Goal: Use online tool/utility: Utilize a website feature to perform a specific function

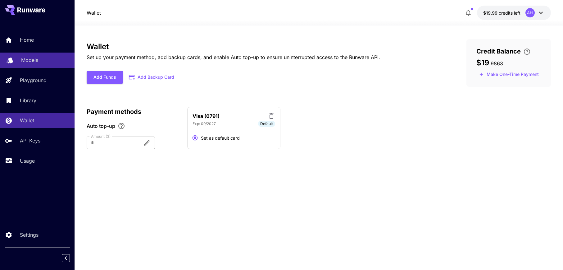
click at [28, 62] on p "Models" at bounding box center [29, 59] width 17 height 7
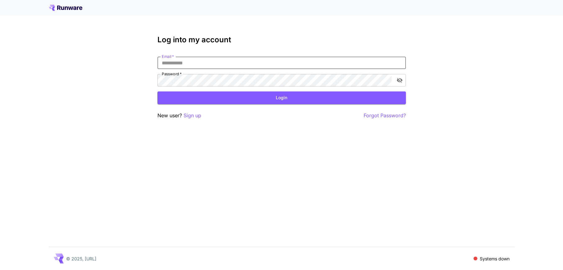
click at [337, 66] on input "Email   *" at bounding box center [281, 63] width 248 height 12
type input "**********"
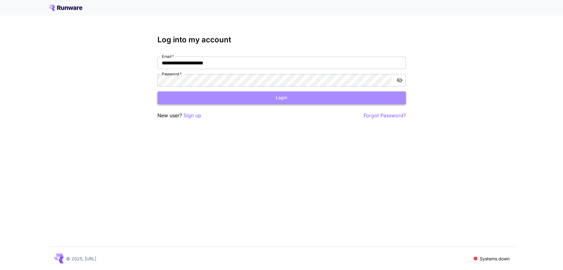
click at [257, 97] on button "Login" at bounding box center [281, 97] width 248 height 13
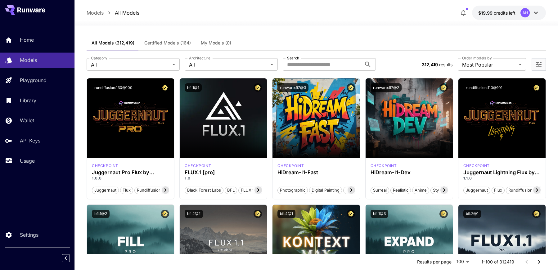
click at [125, 71] on div "**********" at bounding box center [317, 64] width 460 height 27
click at [125, 57] on div "**********" at bounding box center [317, 64] width 460 height 27
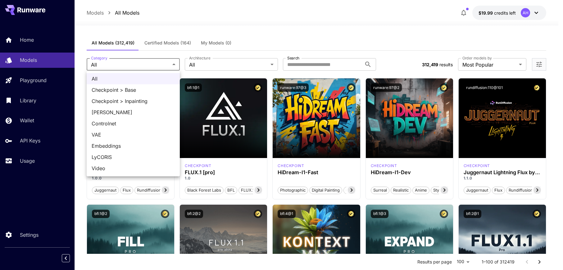
click at [28, 34] on div at bounding box center [281, 135] width 563 height 270
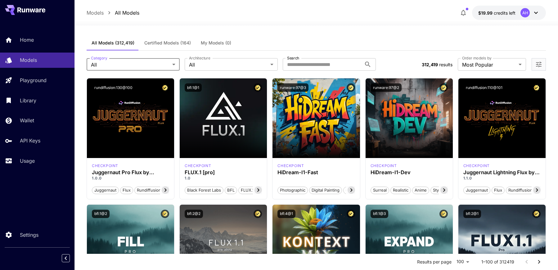
click at [101, 14] on p "Models" at bounding box center [95, 12] width 17 height 7
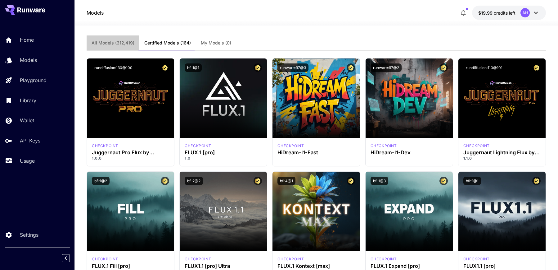
click at [103, 45] on span "All Models (312,419)" at bounding box center [113, 43] width 43 height 6
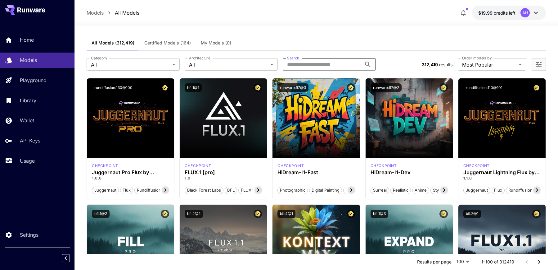
click at [326, 67] on input "Search" at bounding box center [322, 64] width 79 height 12
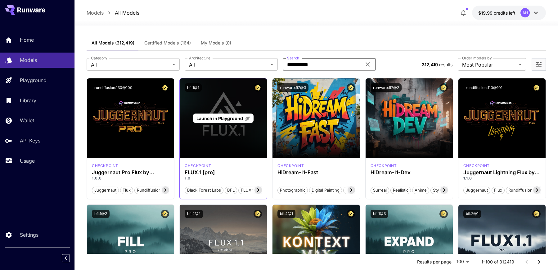
type input "**********"
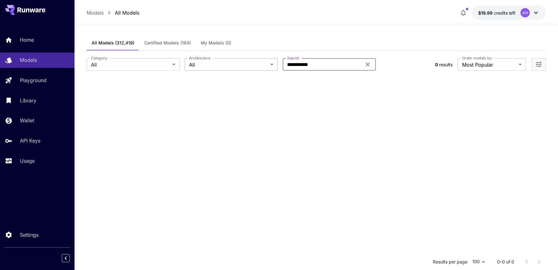
drag, startPoint x: 333, startPoint y: 66, endPoint x: 244, endPoint y: 61, distance: 89.0
click at [246, 61] on div "**********" at bounding box center [259, 64] width 344 height 12
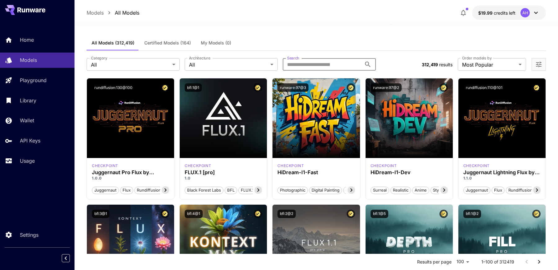
click at [25, 7] on button at bounding box center [25, 10] width 40 height 10
click at [354, 46] on div "All Models (312,419) Certified Models (164) My Models (0)" at bounding box center [317, 42] width 460 height 15
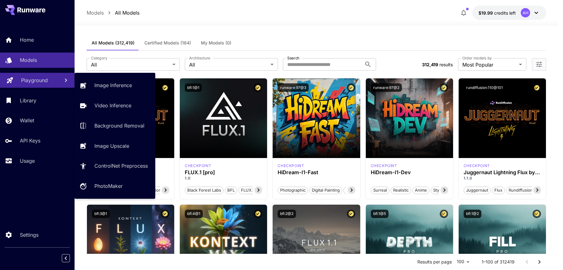
click at [41, 75] on link "Playground" at bounding box center [37, 80] width 75 height 15
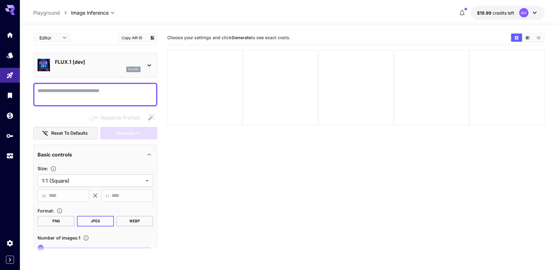
click at [76, 69] on div "flux1d" at bounding box center [98, 69] width 86 height 6
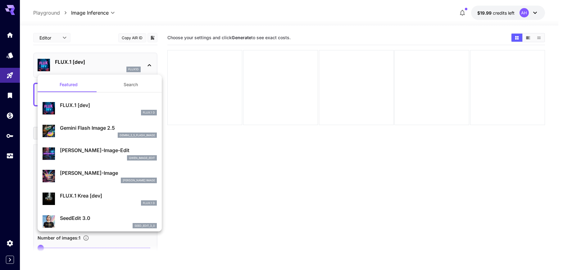
click at [88, 133] on div "gemini_2_5_flash_image" at bounding box center [108, 135] width 97 height 6
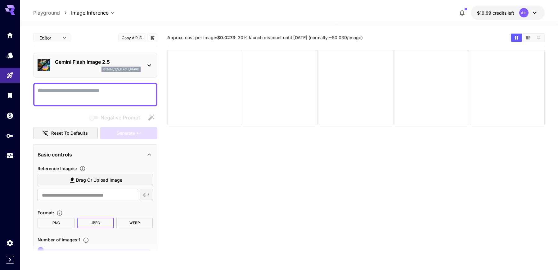
click at [148, 65] on icon at bounding box center [149, 65] width 3 height 2
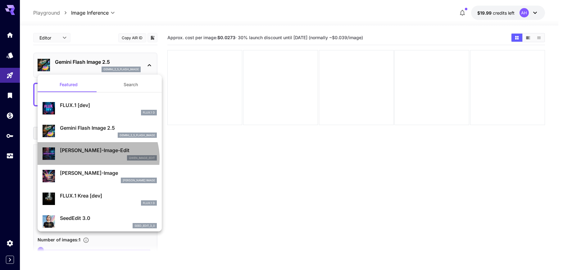
click at [93, 158] on div "qwen_image_edit" at bounding box center [108, 158] width 97 height 6
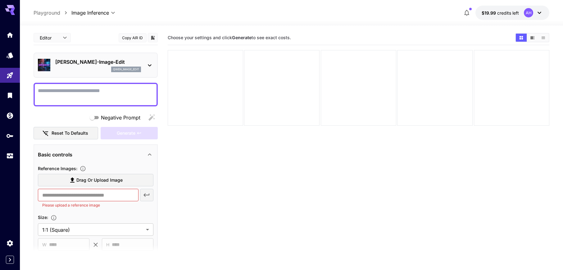
click at [65, 35] on body "**********" at bounding box center [281, 159] width 563 height 319
click at [65, 35] on div at bounding box center [281, 135] width 563 height 270
click at [152, 66] on icon at bounding box center [149, 64] width 7 height 7
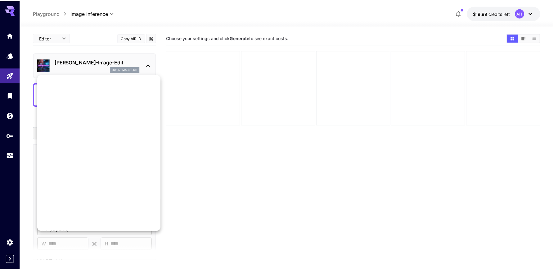
scroll to position [83, 0]
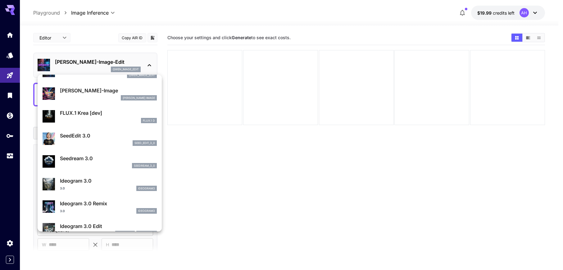
click at [305, 39] on div at bounding box center [281, 135] width 563 height 270
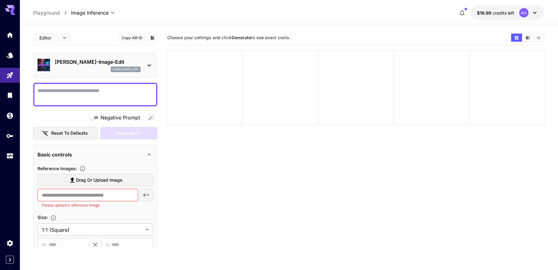
click at [107, 175] on label "Drag or upload image" at bounding box center [96, 180] width 116 height 13
click at [0, 0] on input "Drag or upload image" at bounding box center [0, 0] width 0 height 0
type input "**********"
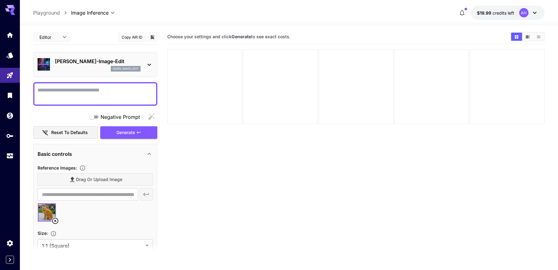
scroll to position [0, 0]
click at [108, 92] on textarea "Negative Prompt" at bounding box center [96, 94] width 116 height 15
click at [134, 132] on span "Generate" at bounding box center [125, 133] width 19 height 8
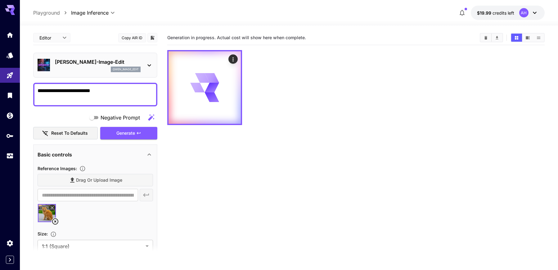
click at [109, 95] on textarea "**********" at bounding box center [96, 94] width 116 height 15
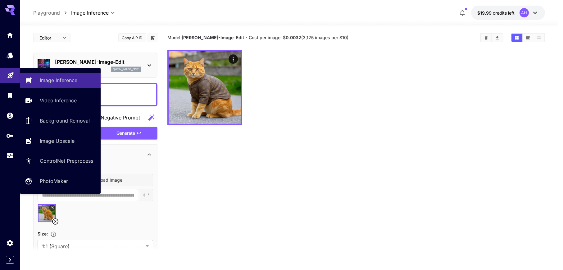
drag, startPoint x: 115, startPoint y: 96, endPoint x: 1, endPoint y: 82, distance: 115.1
click at [1, 82] on div "**********" at bounding box center [279, 159] width 558 height 319
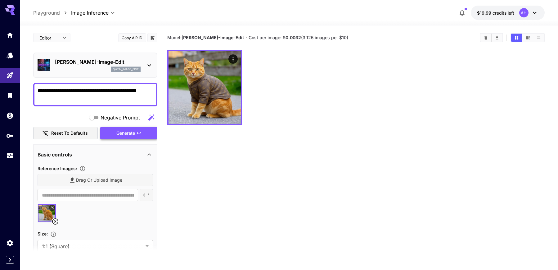
type textarea "**********"
click at [130, 134] on span "Generate" at bounding box center [125, 133] width 19 height 8
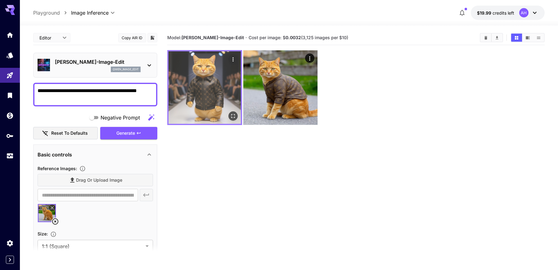
click at [208, 102] on img at bounding box center [205, 87] width 72 height 72
click at [232, 116] on icon "Open in fullscreen" at bounding box center [233, 116] width 6 height 6
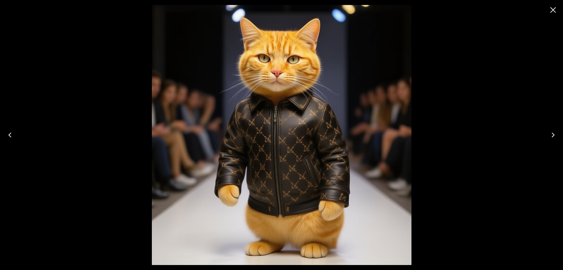
click at [556, 10] on icon "Close" at bounding box center [553, 10] width 10 height 10
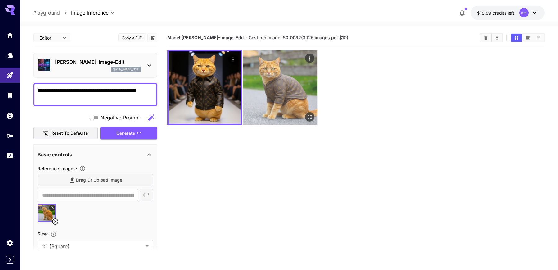
click at [292, 73] on img at bounding box center [281, 87] width 74 height 74
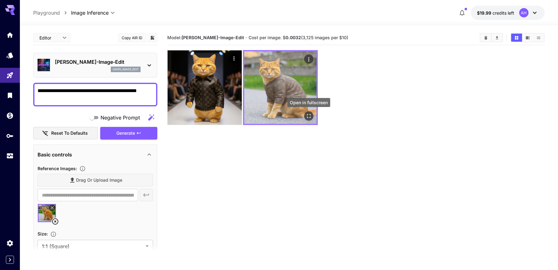
click at [309, 118] on icon "Open in fullscreen" at bounding box center [309, 116] width 6 height 6
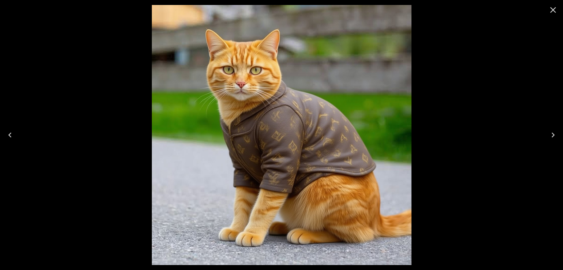
click at [555, 11] on icon "Close" at bounding box center [553, 10] width 6 height 6
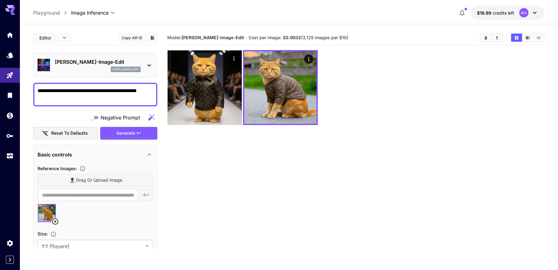
click at [91, 68] on div "qwen_image_edit" at bounding box center [98, 69] width 86 height 6
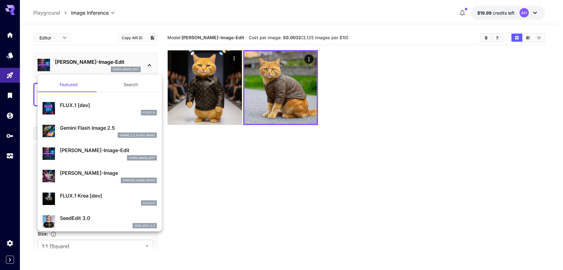
click at [99, 139] on div "Gemini Flash Image 2.5 gemini_2_5_flash_image" at bounding box center [100, 130] width 114 height 19
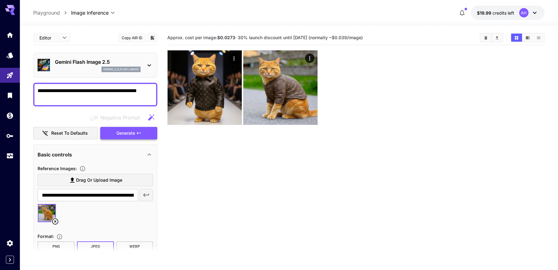
click at [129, 135] on span "Generate" at bounding box center [125, 133] width 19 height 8
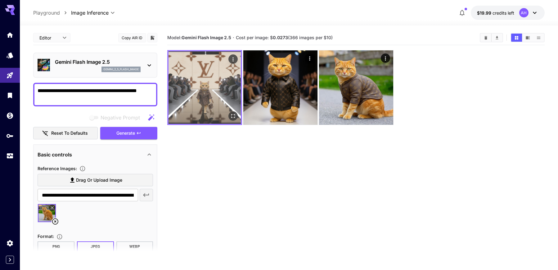
click at [194, 116] on img at bounding box center [205, 87] width 72 height 72
click at [236, 115] on icon "Open in fullscreen" at bounding box center [233, 116] width 6 height 6
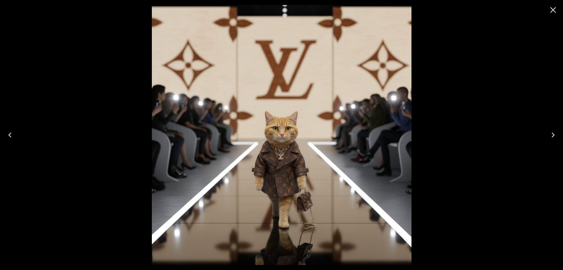
click at [550, 12] on icon "Close" at bounding box center [553, 10] width 6 height 6
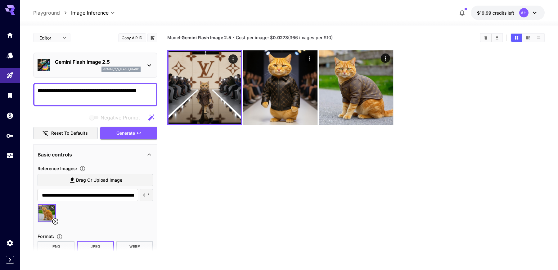
click at [54, 220] on icon at bounding box center [55, 220] width 7 height 7
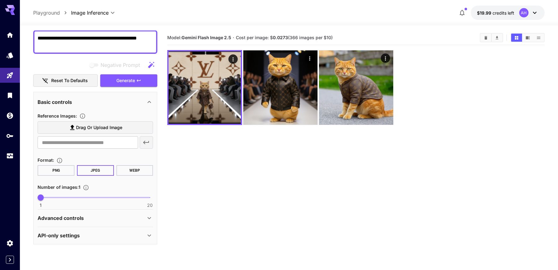
scroll to position [45, 0]
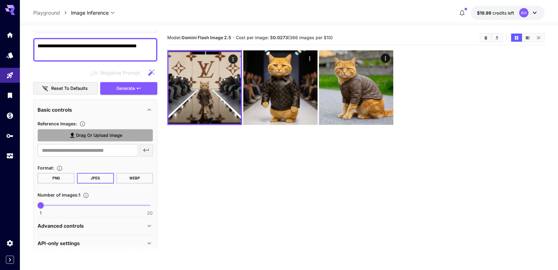
click at [102, 140] on label "Drag or upload image" at bounding box center [96, 135] width 116 height 13
click at [0, 0] on input "Drag or upload image" at bounding box center [0, 0] width 0 height 0
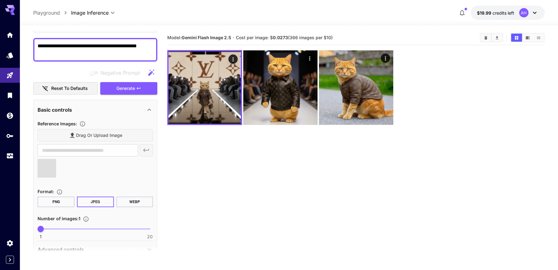
type input "**********"
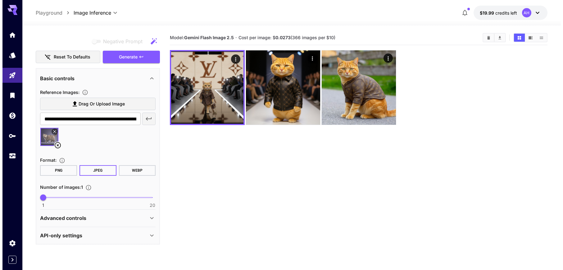
scroll to position [0, 0]
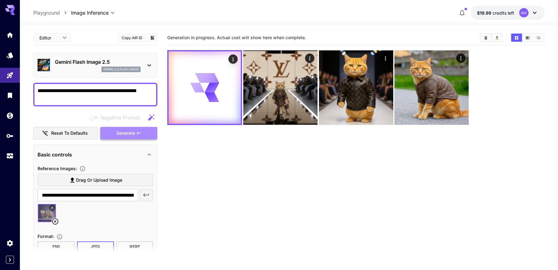
click at [137, 132] on icon "button" at bounding box center [138, 132] width 5 height 5
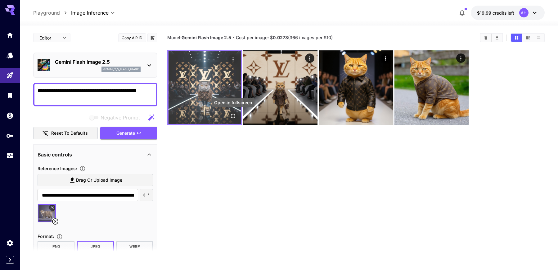
click at [231, 114] on icon "Open in fullscreen" at bounding box center [233, 116] width 6 height 6
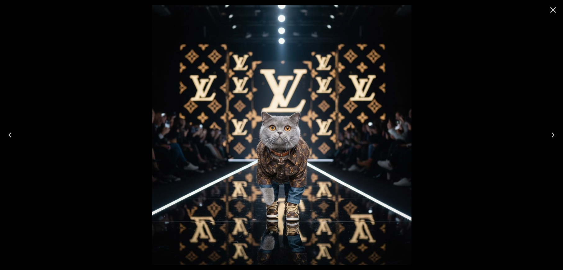
click at [555, 14] on icon "Close" at bounding box center [553, 10] width 10 height 10
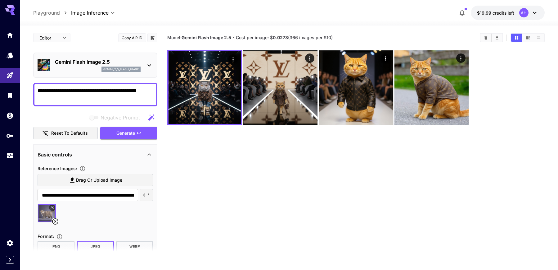
click at [99, 59] on p "Gemini Flash Image 2.5" at bounding box center [98, 61] width 86 height 7
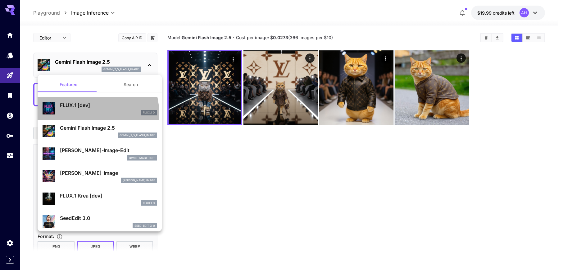
click at [76, 115] on div "FLUX.1 D" at bounding box center [108, 113] width 97 height 6
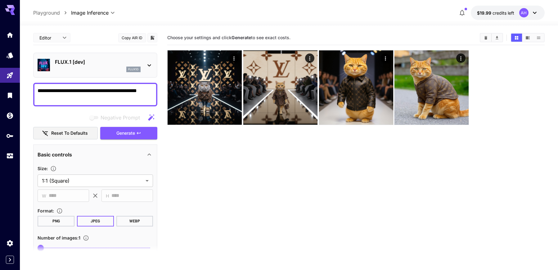
click at [92, 96] on textarea "**********" at bounding box center [96, 94] width 116 height 15
click at [86, 72] on div "FLUX.1 [dev] flux1d" at bounding box center [96, 65] width 116 height 19
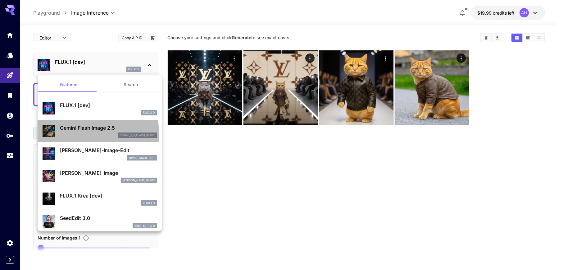
click at [97, 134] on div "gemini_2_5_flash_image" at bounding box center [108, 135] width 97 height 6
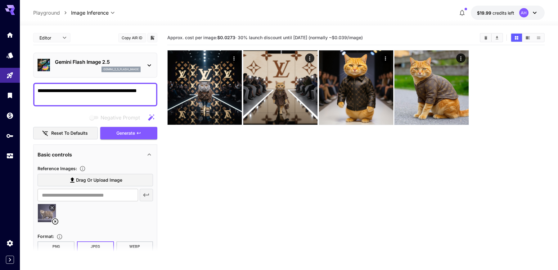
click at [72, 65] on p "Gemini Flash Image 2.5" at bounding box center [98, 61] width 86 height 7
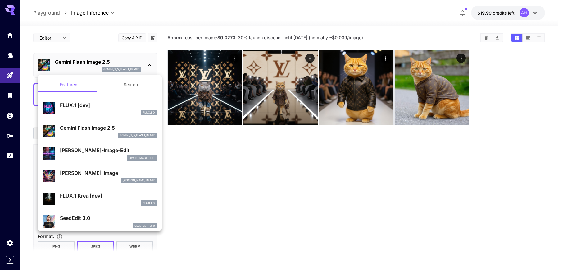
click at [67, 107] on p "FLUX.1 [dev]" at bounding box center [108, 104] width 97 height 7
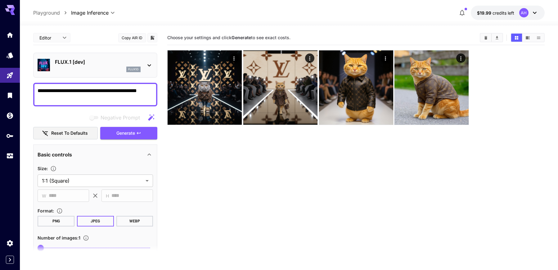
click at [83, 57] on div "FLUX.1 [dev] flux1d" at bounding box center [96, 65] width 116 height 19
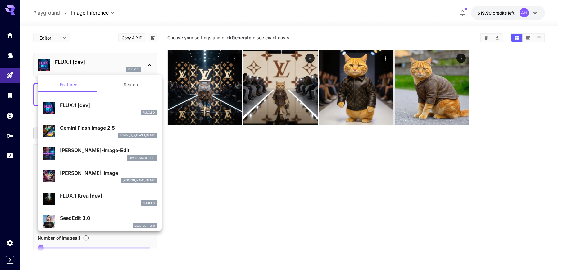
click at [111, 199] on p "FLUX.1 Krea [dev]" at bounding box center [108, 195] width 97 height 7
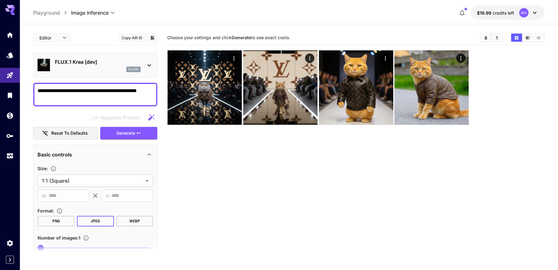
click at [59, 70] on div "flux1d" at bounding box center [98, 69] width 86 height 6
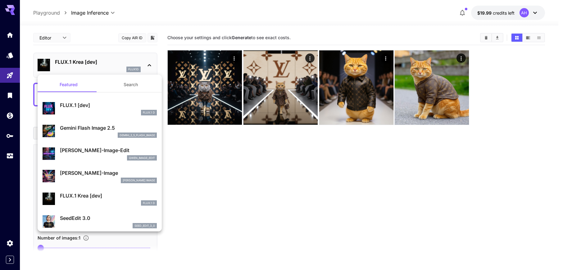
scroll to position [1, 0]
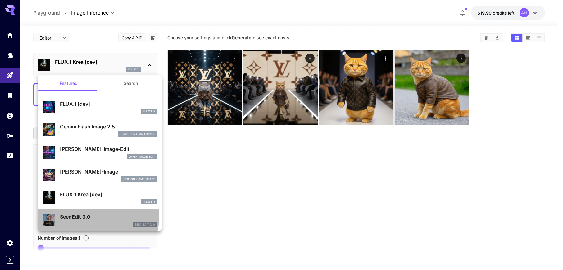
click at [81, 214] on p "SeedEdit 3.0" at bounding box center [108, 216] width 97 height 7
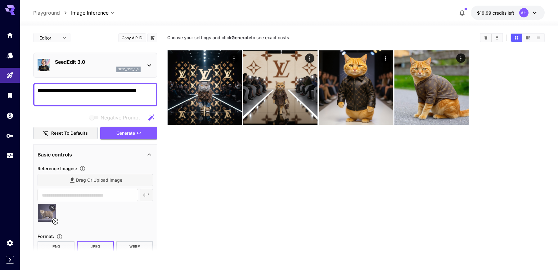
click at [94, 179] on div "Drag or upload image" at bounding box center [96, 180] width 116 height 13
click at [73, 175] on div "Drag or upload image" at bounding box center [96, 180] width 116 height 13
click at [72, 178] on div "Drag or upload image" at bounding box center [96, 180] width 116 height 13
click at [141, 134] on icon "button" at bounding box center [138, 132] width 5 height 5
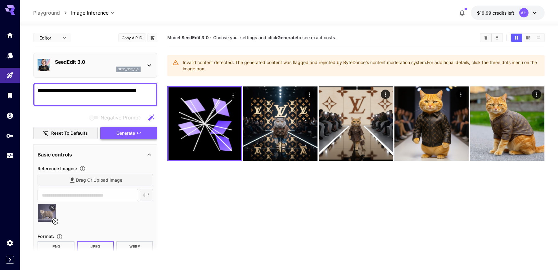
click at [120, 136] on span "Generate" at bounding box center [125, 133] width 19 height 8
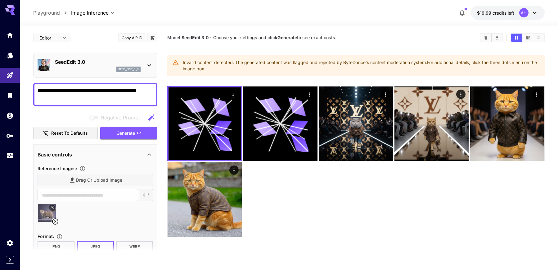
click at [70, 69] on div "seed_edit_3_0" at bounding box center [98, 69] width 86 height 6
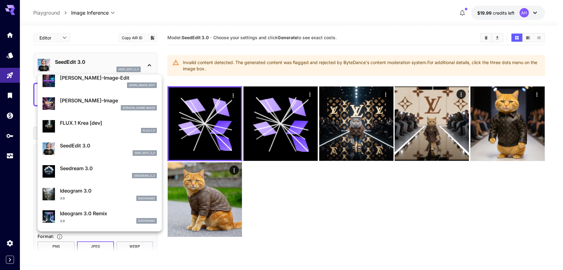
scroll to position [76, 0]
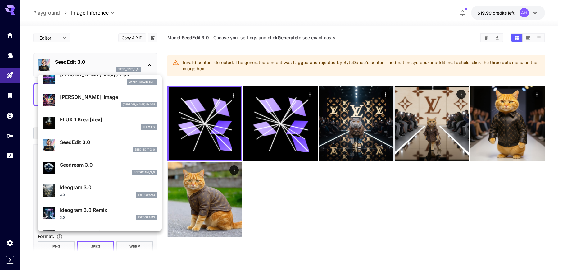
click at [84, 162] on p "Seedream 3.0" at bounding box center [108, 164] width 97 height 7
type input "***"
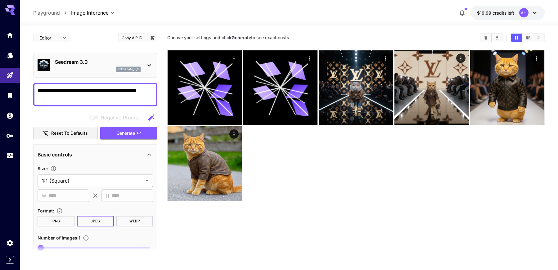
click at [88, 69] on div "seedream_3_0" at bounding box center [98, 69] width 86 height 6
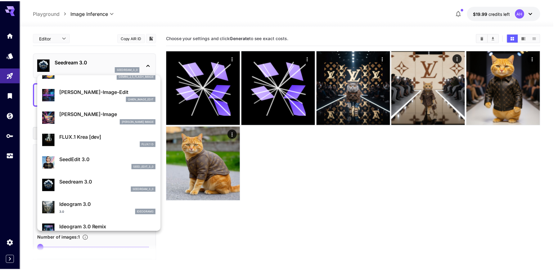
scroll to position [71, 0]
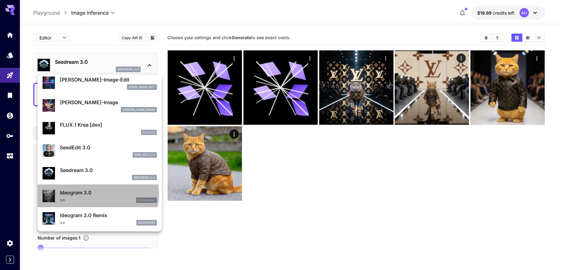
click at [93, 193] on p "Ideogram 3.0" at bounding box center [108, 192] width 97 height 7
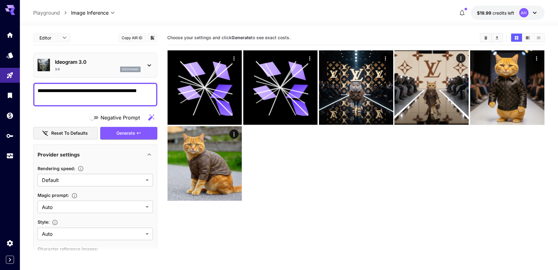
click at [78, 66] on div "Ideogram 3.0 3.0 ideogram3" at bounding box center [98, 65] width 86 height 14
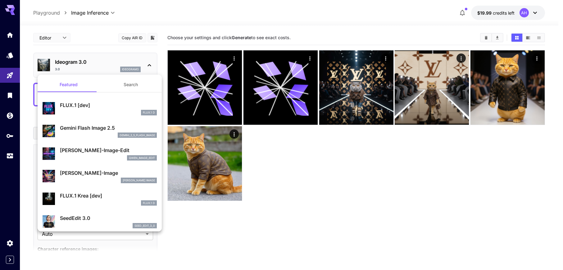
click at [77, 170] on p "[PERSON_NAME]-Image" at bounding box center [108, 172] width 97 height 7
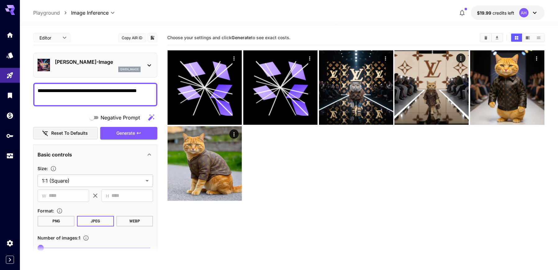
click at [91, 66] on div "qwen_image" at bounding box center [98, 69] width 86 height 6
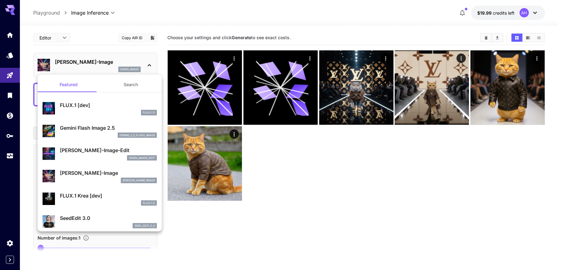
click at [91, 66] on div at bounding box center [281, 135] width 563 height 270
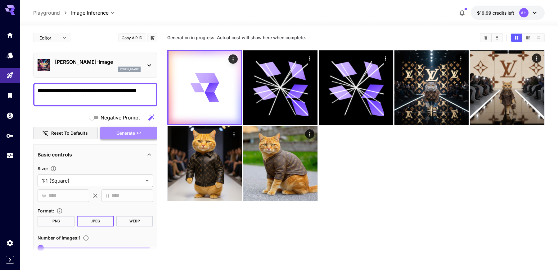
click at [130, 133] on span "Generate" at bounding box center [125, 133] width 19 height 8
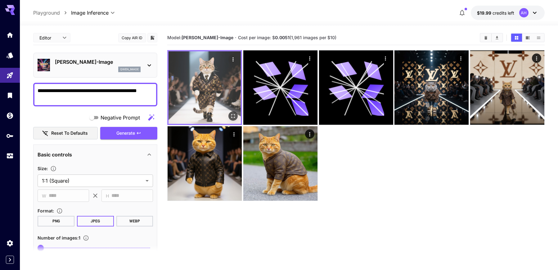
click at [211, 95] on img at bounding box center [205, 87] width 72 height 72
click at [236, 116] on icon "Open in fullscreen" at bounding box center [233, 116] width 6 height 6
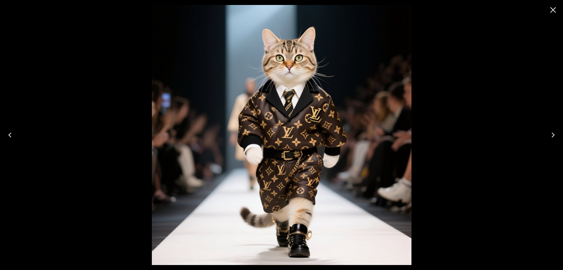
click at [464, 132] on div at bounding box center [281, 135] width 563 height 270
click at [555, 9] on icon "Close" at bounding box center [553, 10] width 10 height 10
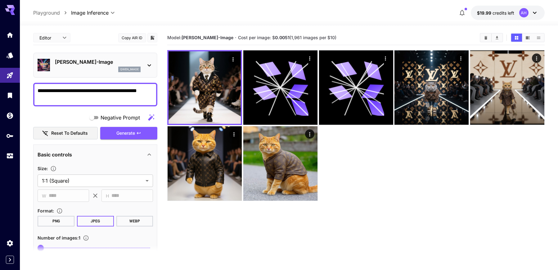
click at [106, 61] on p "[PERSON_NAME]-Image" at bounding box center [98, 61] width 86 height 7
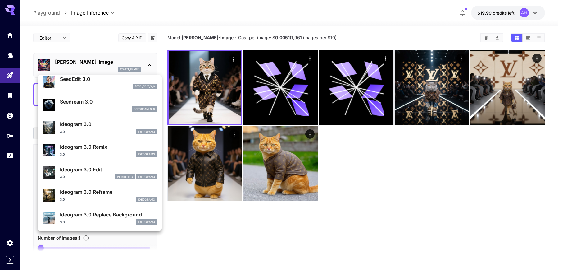
scroll to position [140, 0]
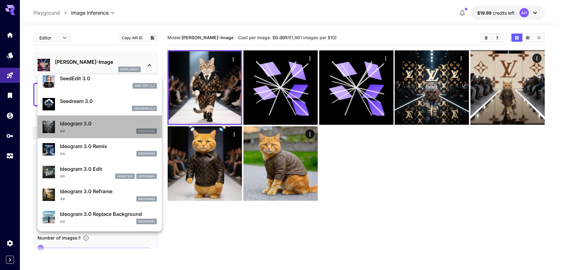
click at [103, 117] on div "Ideogram 3.0 3.0 ideogram3" at bounding box center [100, 126] width 114 height 19
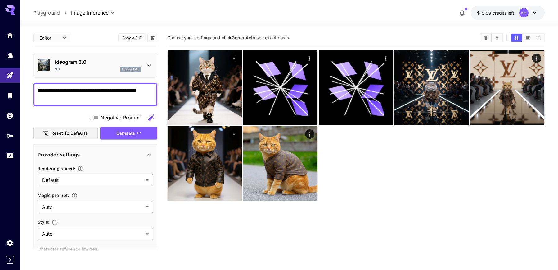
click at [89, 58] on div "Ideogram 3.0 3.0 ideogram3" at bounding box center [96, 65] width 116 height 19
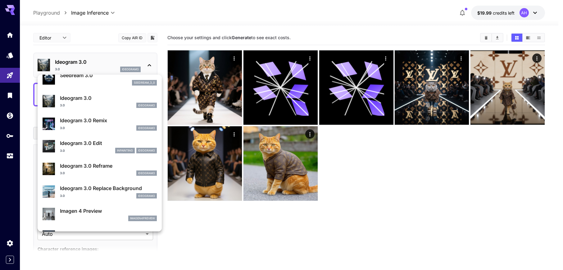
scroll to position [170, 0]
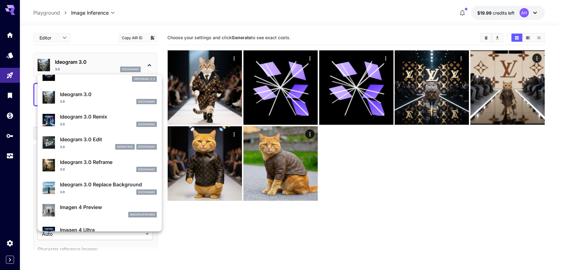
click at [93, 203] on div "Imagen 4 Preview imagen4preview" at bounding box center [100, 210] width 114 height 19
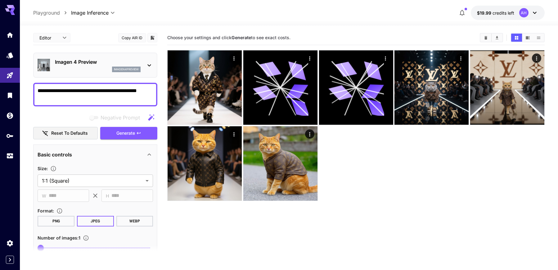
click at [106, 58] on p "Imagen 4 Preview" at bounding box center [98, 61] width 86 height 7
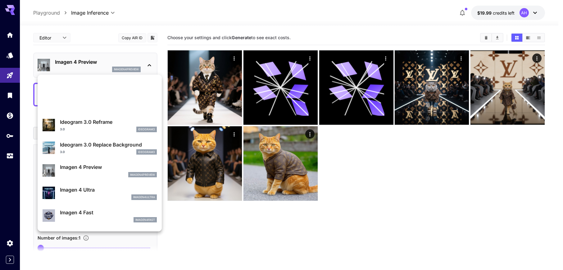
scroll to position [250, 0]
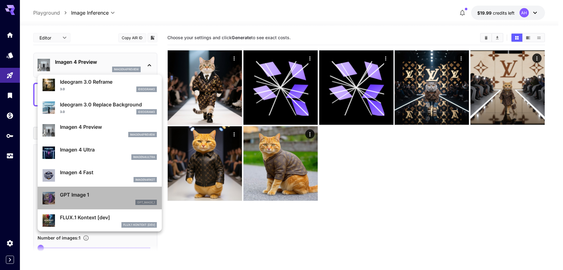
click at [102, 205] on div "GPT Image 1 gpt_image_1" at bounding box center [100, 197] width 114 height 19
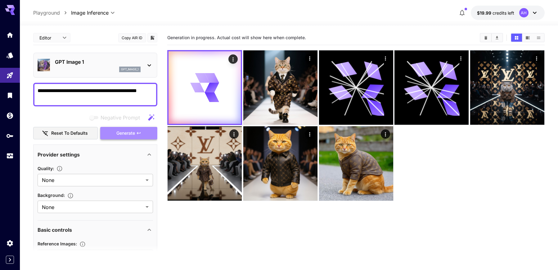
click at [148, 132] on button "Generate" at bounding box center [128, 133] width 57 height 13
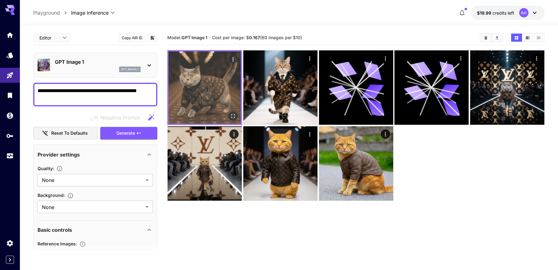
click at [220, 98] on img at bounding box center [205, 87] width 72 height 72
click at [230, 116] on icon "Open in fullscreen" at bounding box center [233, 116] width 6 height 6
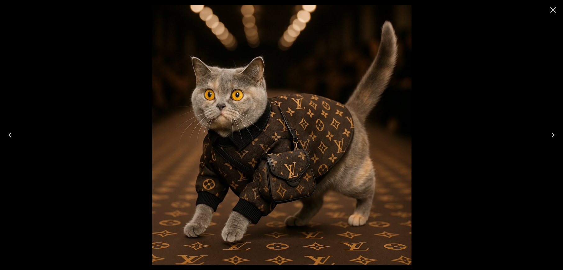
click at [480, 194] on div at bounding box center [281, 135] width 563 height 270
click at [552, 14] on icon "Close" at bounding box center [553, 10] width 10 height 10
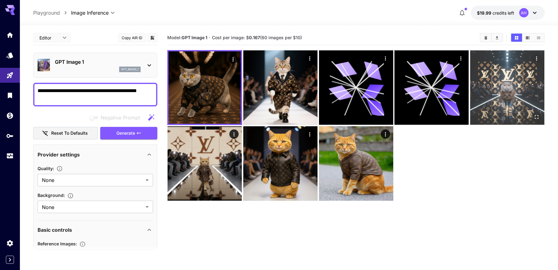
click at [503, 113] on img at bounding box center [508, 87] width 74 height 74
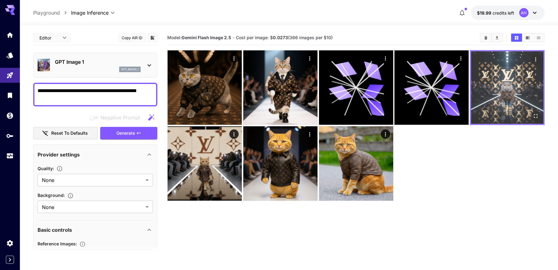
click at [518, 89] on img at bounding box center [507, 87] width 72 height 72
click at [537, 114] on icon "Open in fullscreen" at bounding box center [536, 116] width 4 height 4
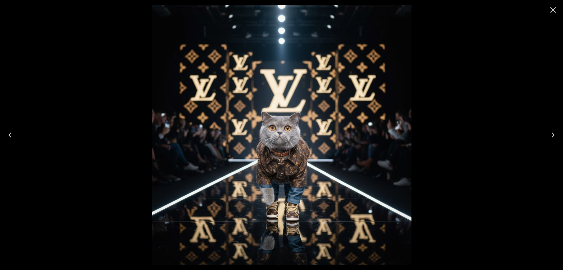
click at [509, 124] on div at bounding box center [281, 135] width 563 height 270
click at [558, 8] on icon "Close" at bounding box center [553, 10] width 10 height 10
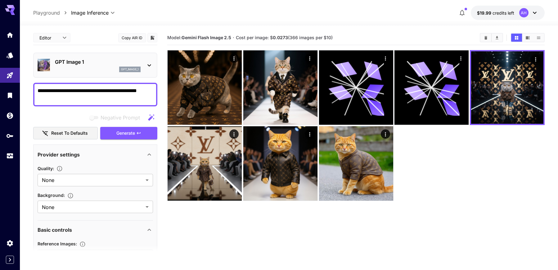
click at [97, 71] on div "gpt_image_1" at bounding box center [98, 69] width 86 height 6
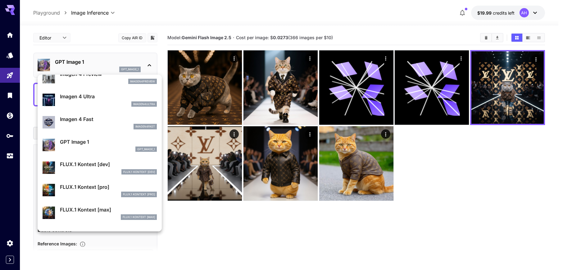
scroll to position [309, 0]
